Goal: Navigation & Orientation: Find specific page/section

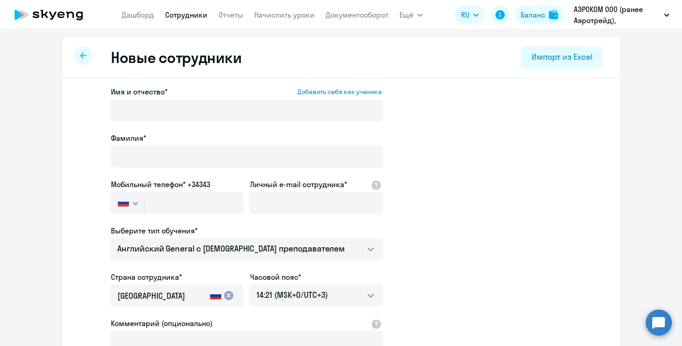
select select "english_adult_not_native_speaker"
select select "3"
click at [148, 17] on link "Дашборд" at bounding box center [137, 14] width 32 height 9
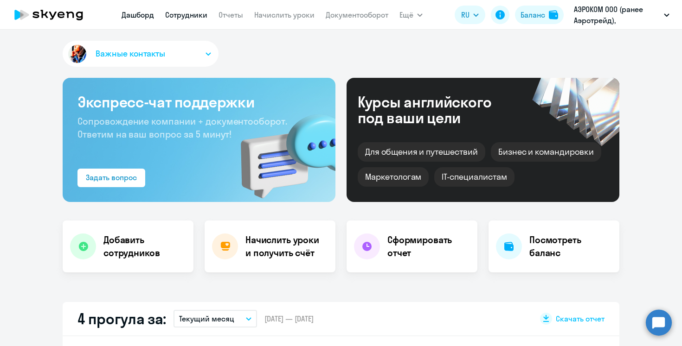
click at [186, 14] on link "Сотрудники" at bounding box center [186, 14] width 42 height 9
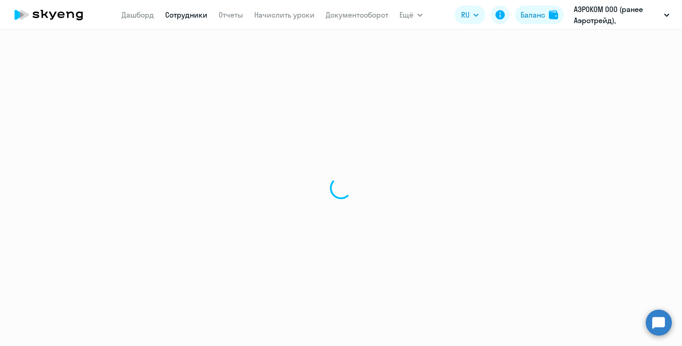
select select "30"
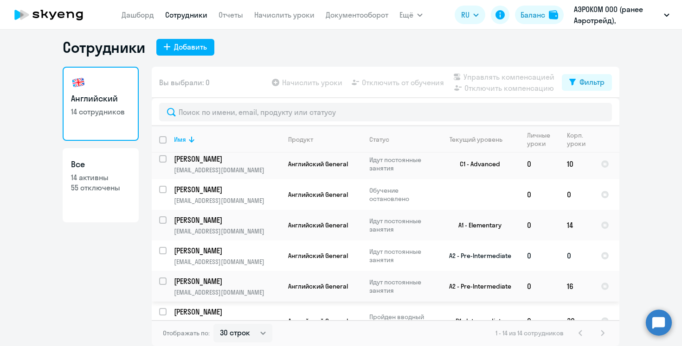
scroll to position [258, 0]
